Goal: Complete application form

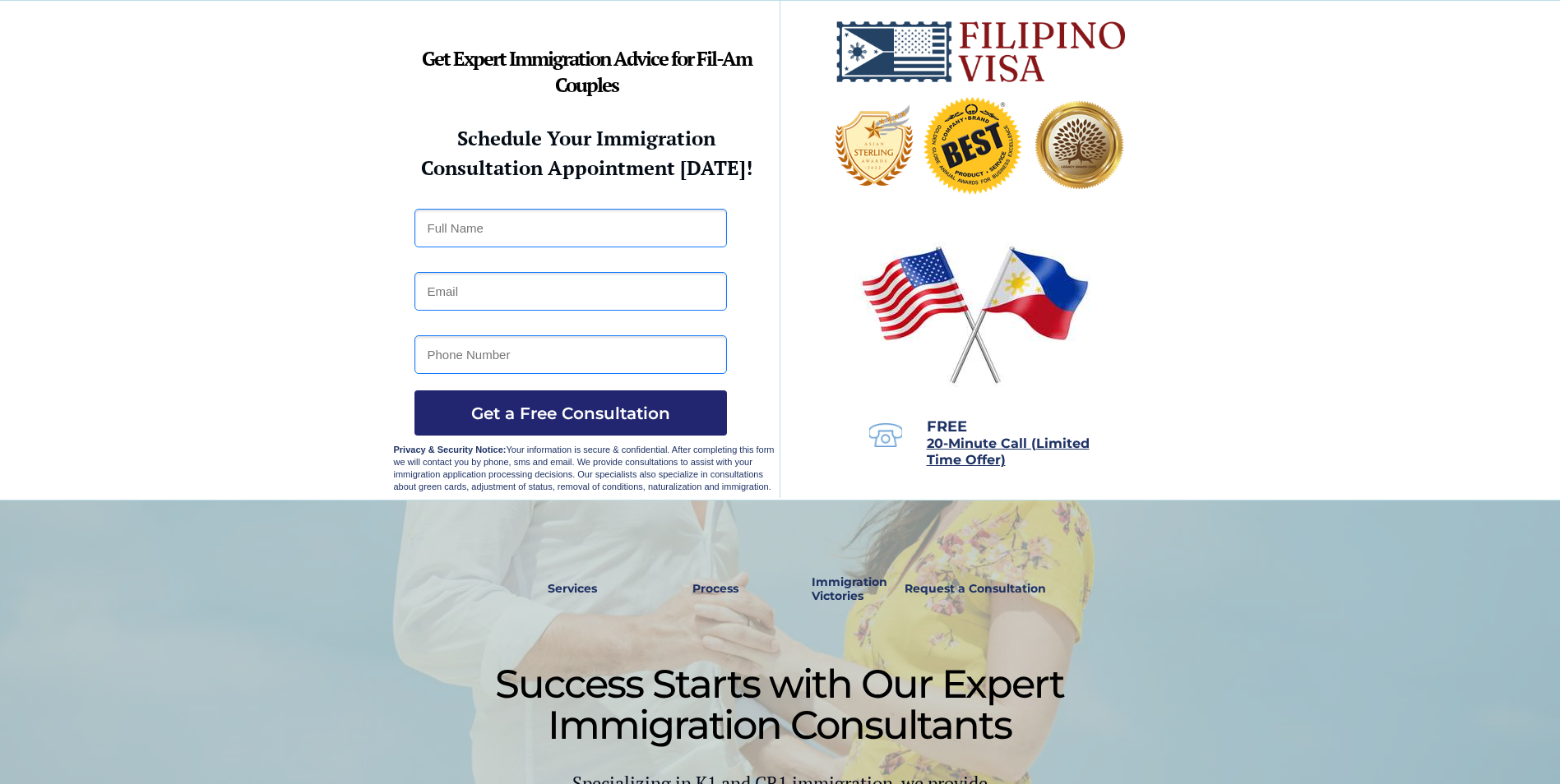
click at [499, 227] on input "text" at bounding box center [570, 228] width 313 height 39
type input "Richard Cacho"
type input "rcacho7262@aol.com"
type input "8432343284"
click at [535, 411] on span "Get a Free Consultation" at bounding box center [570, 413] width 313 height 19
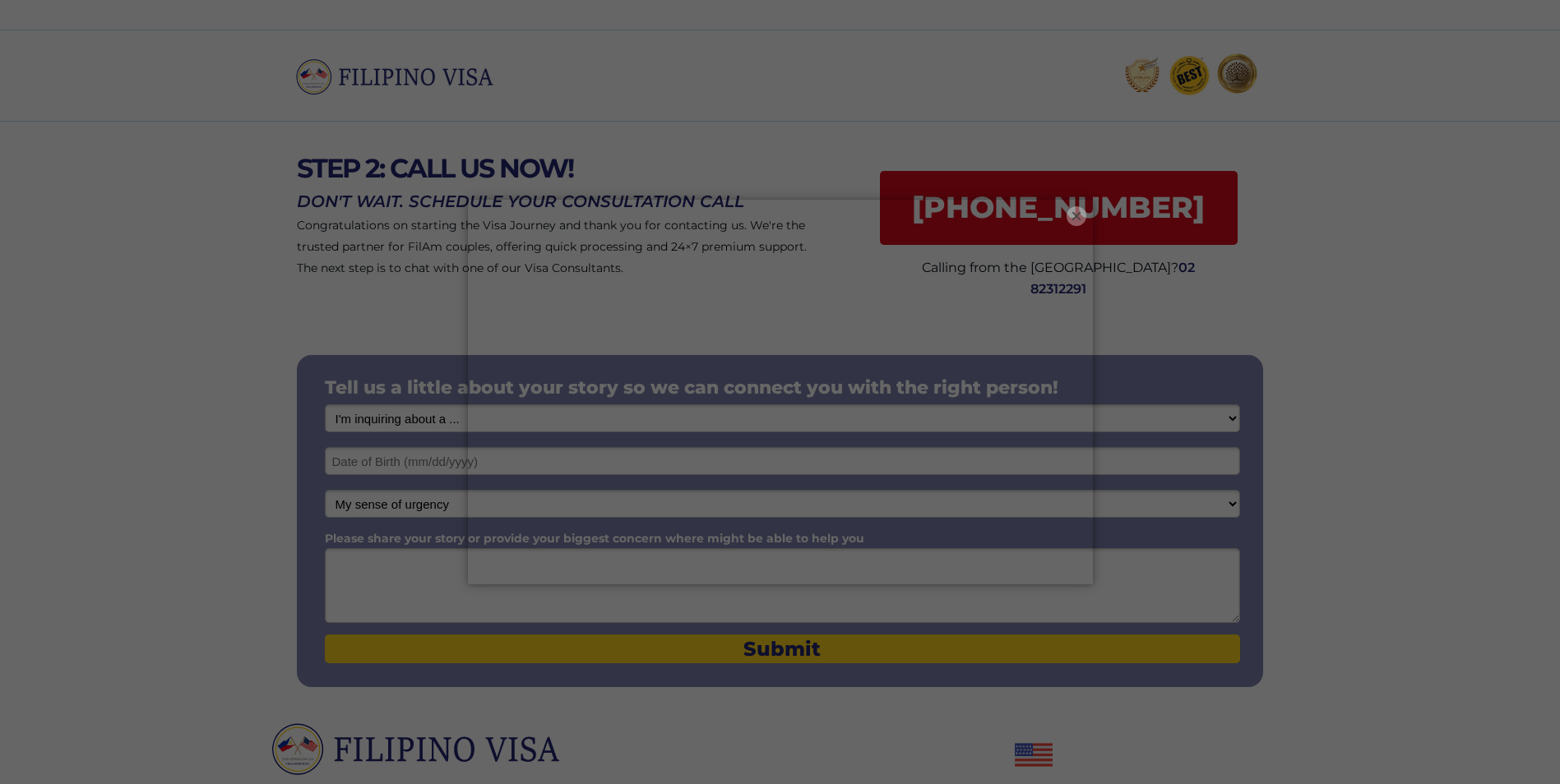
click at [1073, 210] on button "×" at bounding box center [1076, 216] width 19 height 19
